Goal: Information Seeking & Learning: Find specific fact

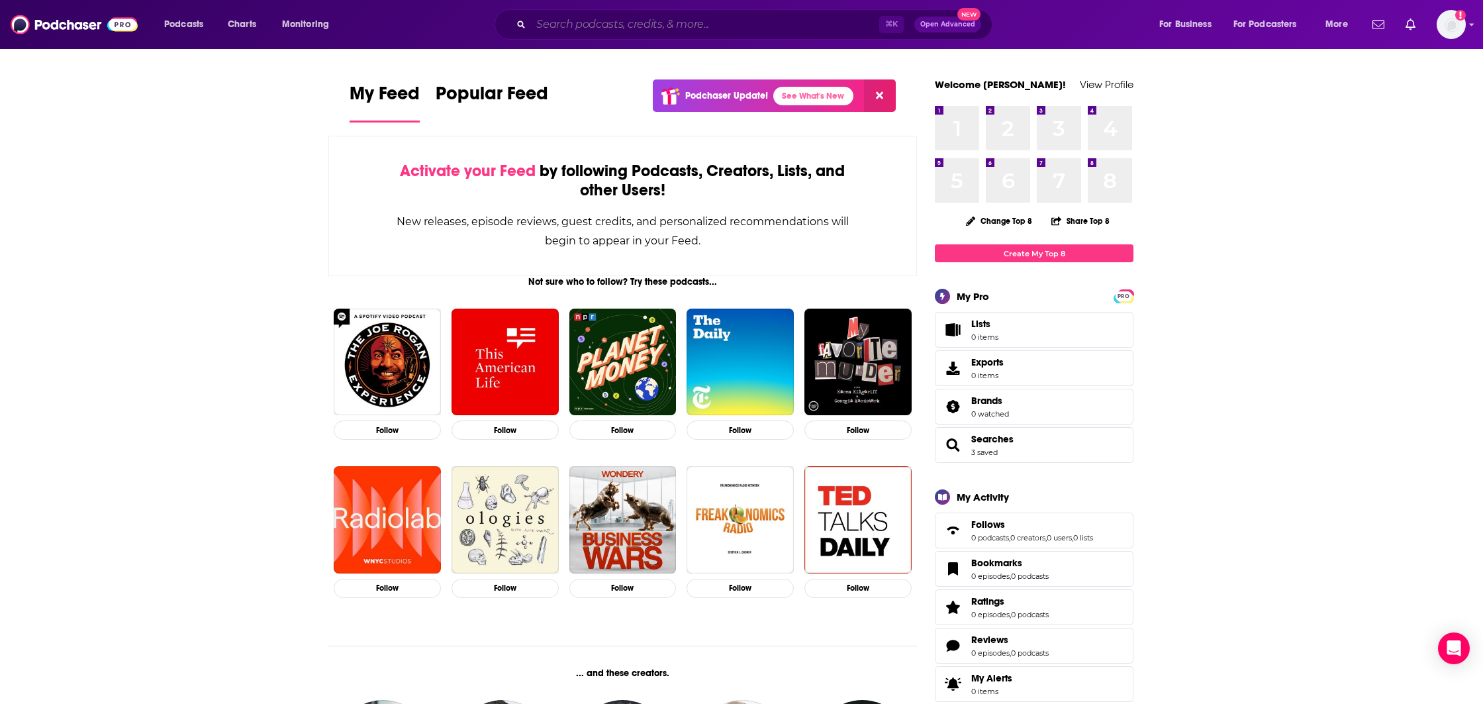
click at [599, 24] on input "Search podcasts, credits, & more..." at bounding box center [705, 24] width 348 height 21
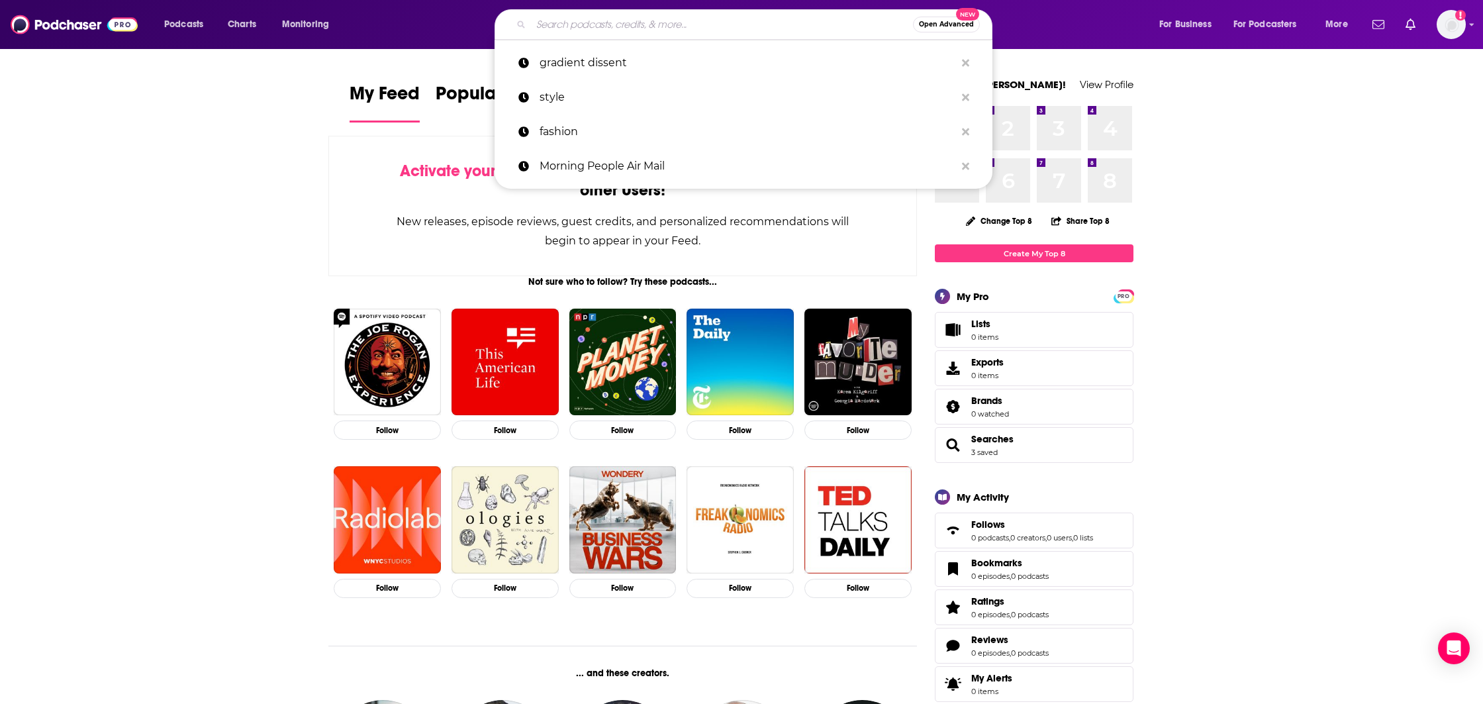
paste input "Super Data Science: ML & AI Podcast with [PERSON_NAME]"
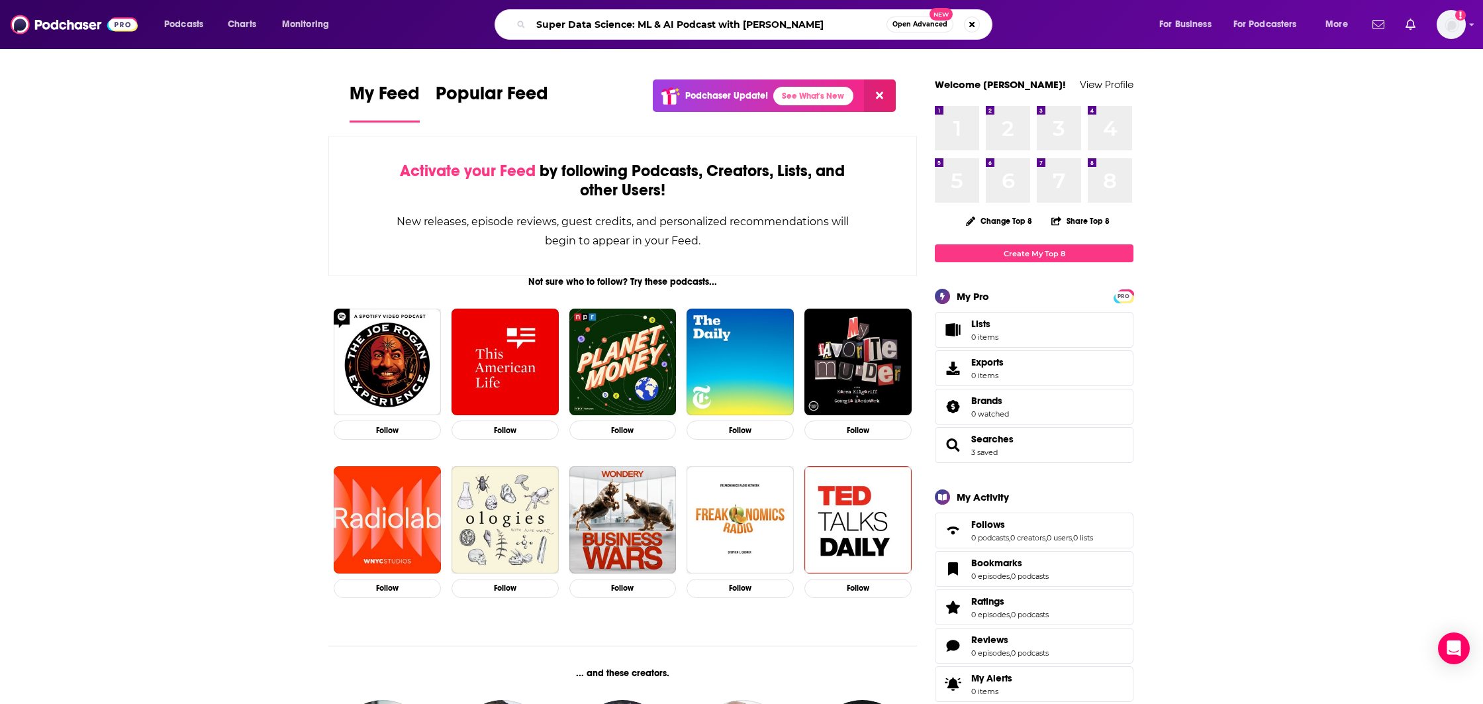
type input "Super Data Science: ML & AI Podcast with [PERSON_NAME]"
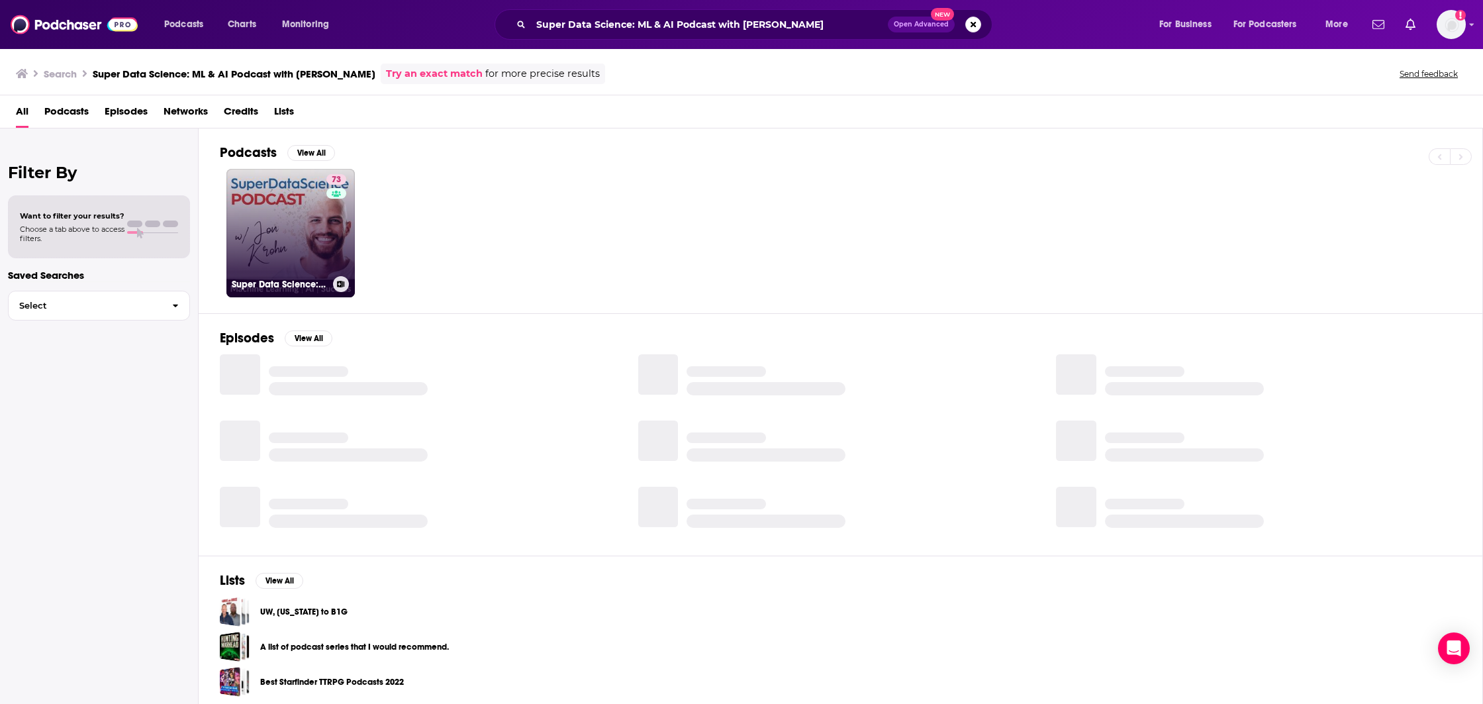
click at [250, 207] on link "73 Super Data Science: ML & AI Podcast with [PERSON_NAME]" at bounding box center [290, 233] width 128 height 128
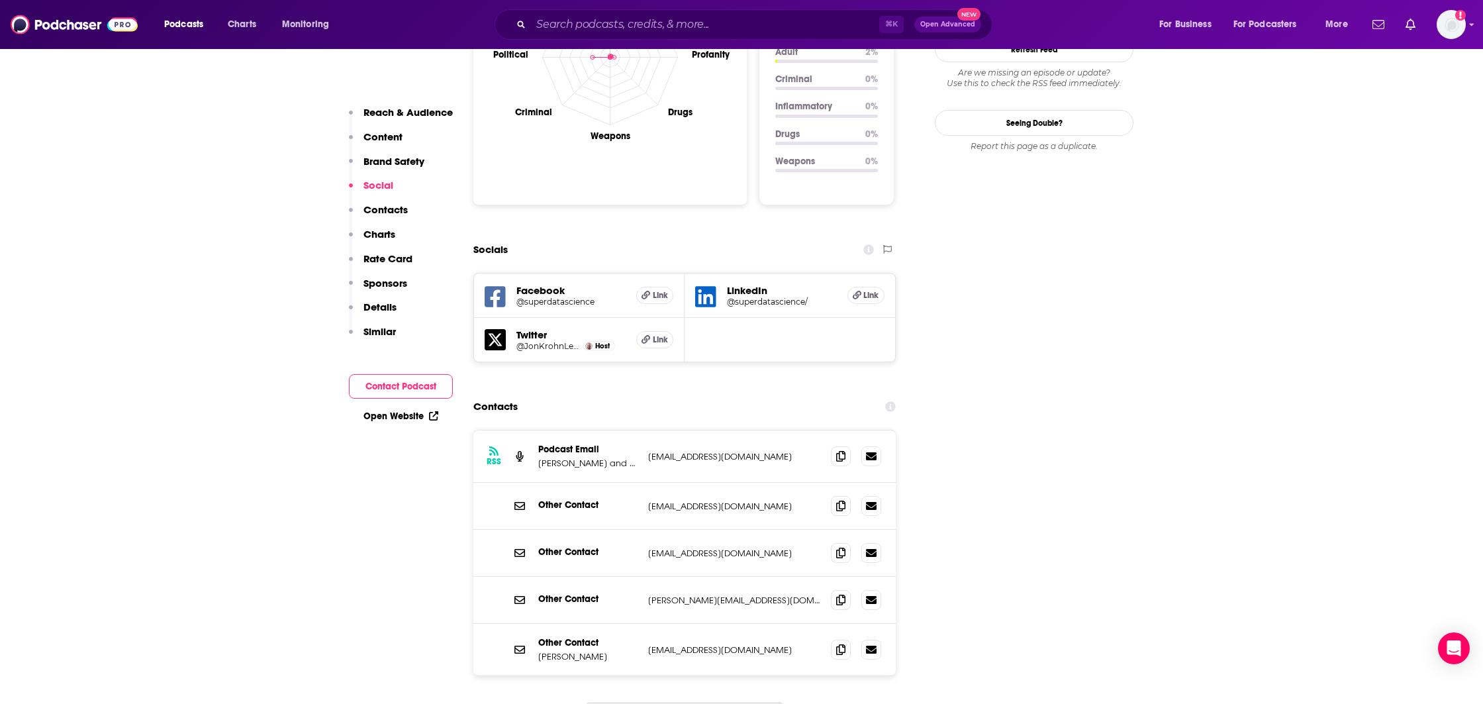
scroll to position [1476, 0]
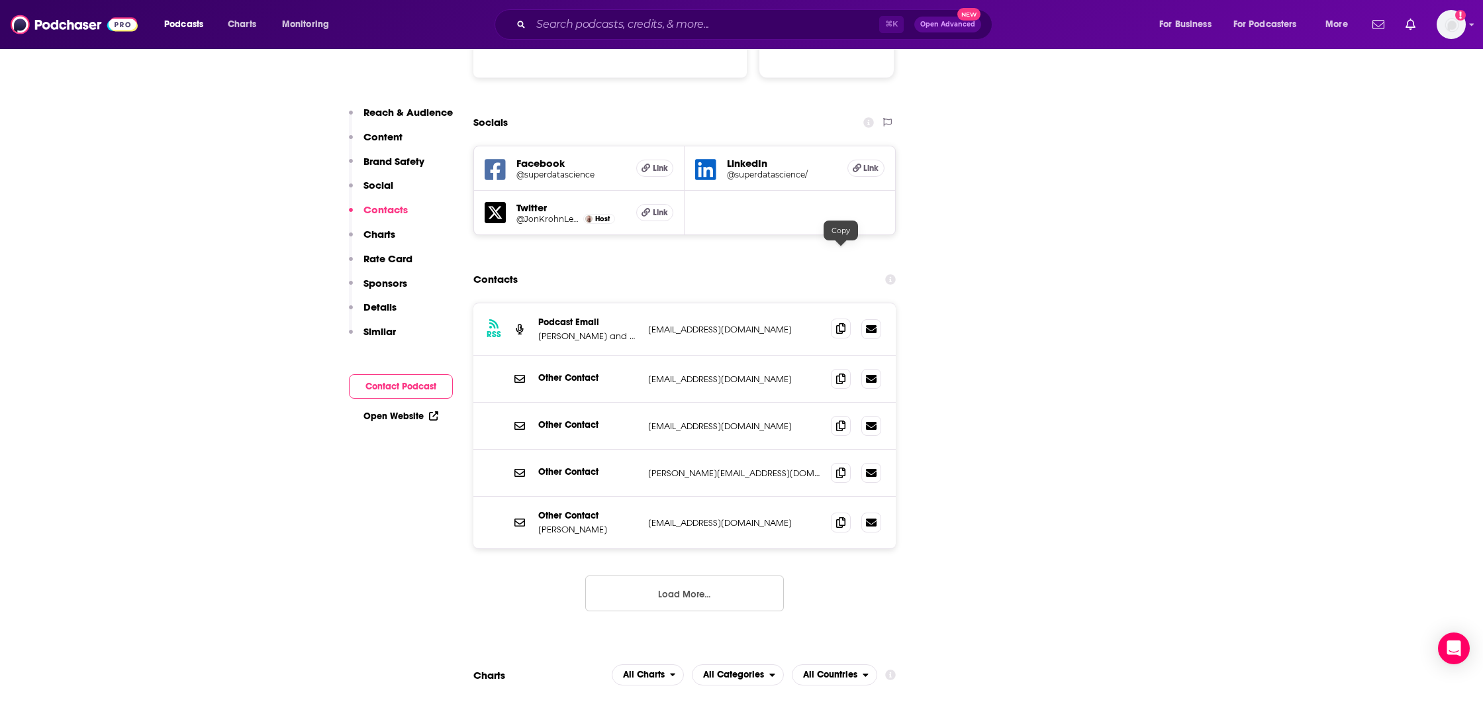
click at [843, 323] on icon at bounding box center [840, 328] width 9 height 11
